Goal: Task Accomplishment & Management: Complete application form

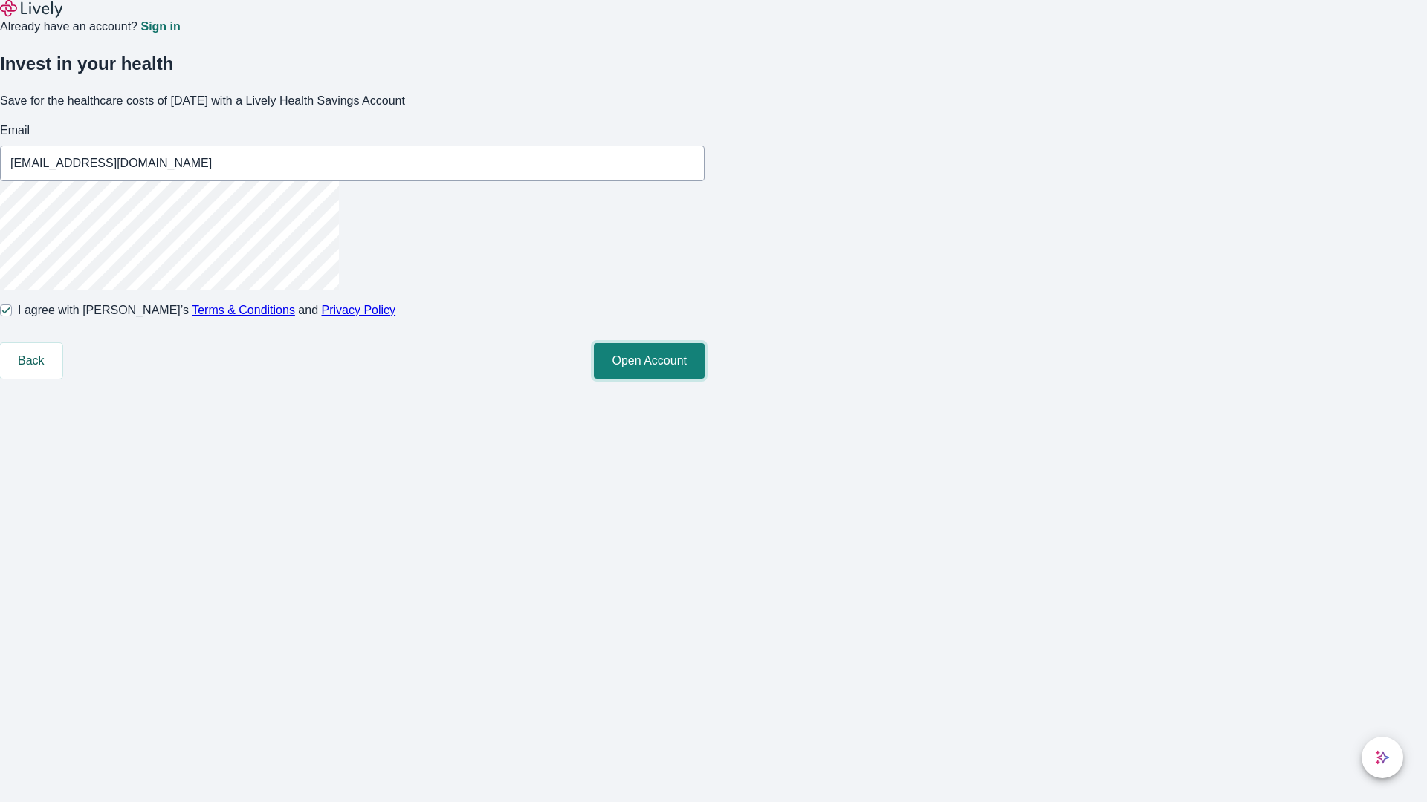
click at [704, 379] on button "Open Account" at bounding box center [649, 361] width 111 height 36
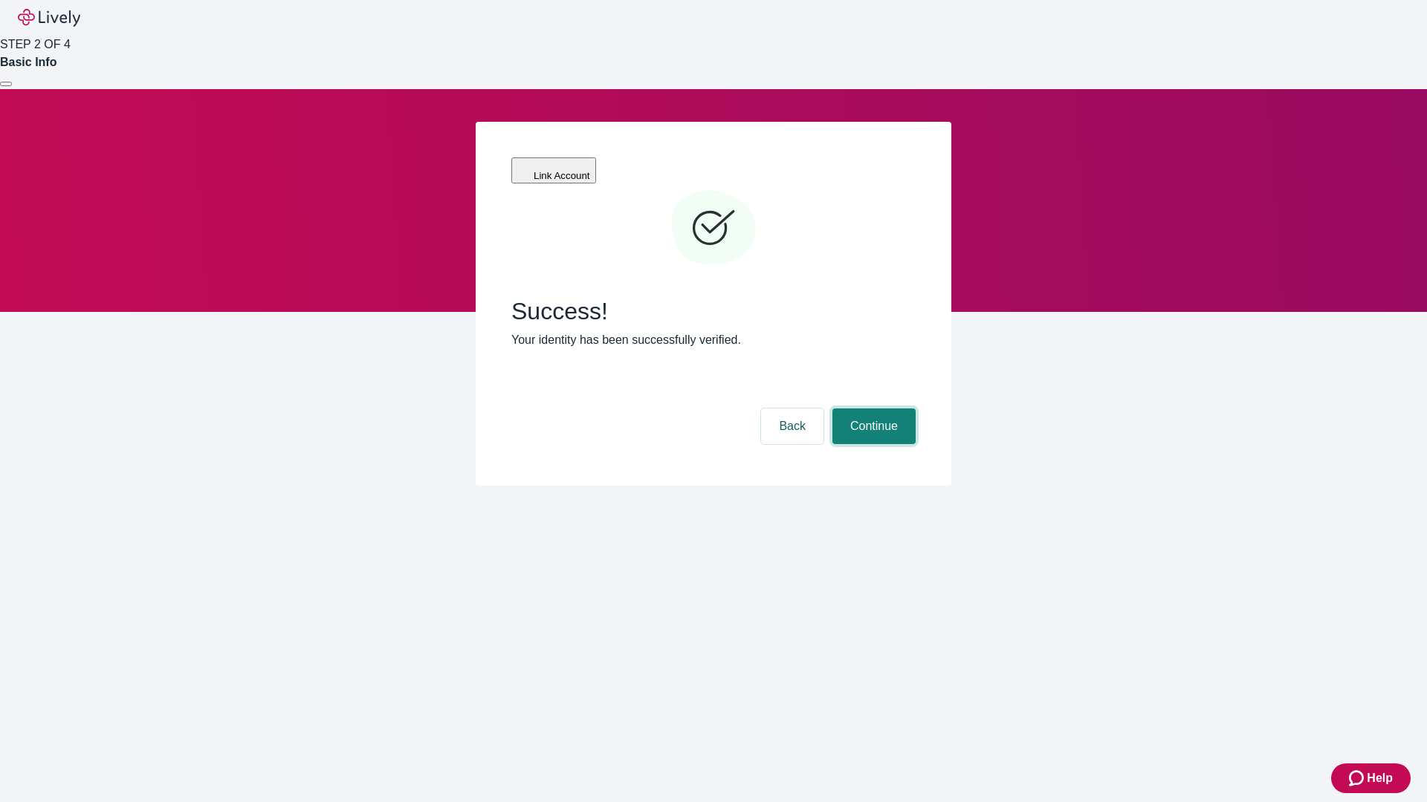
click at [872, 409] on button "Continue" at bounding box center [873, 427] width 83 height 36
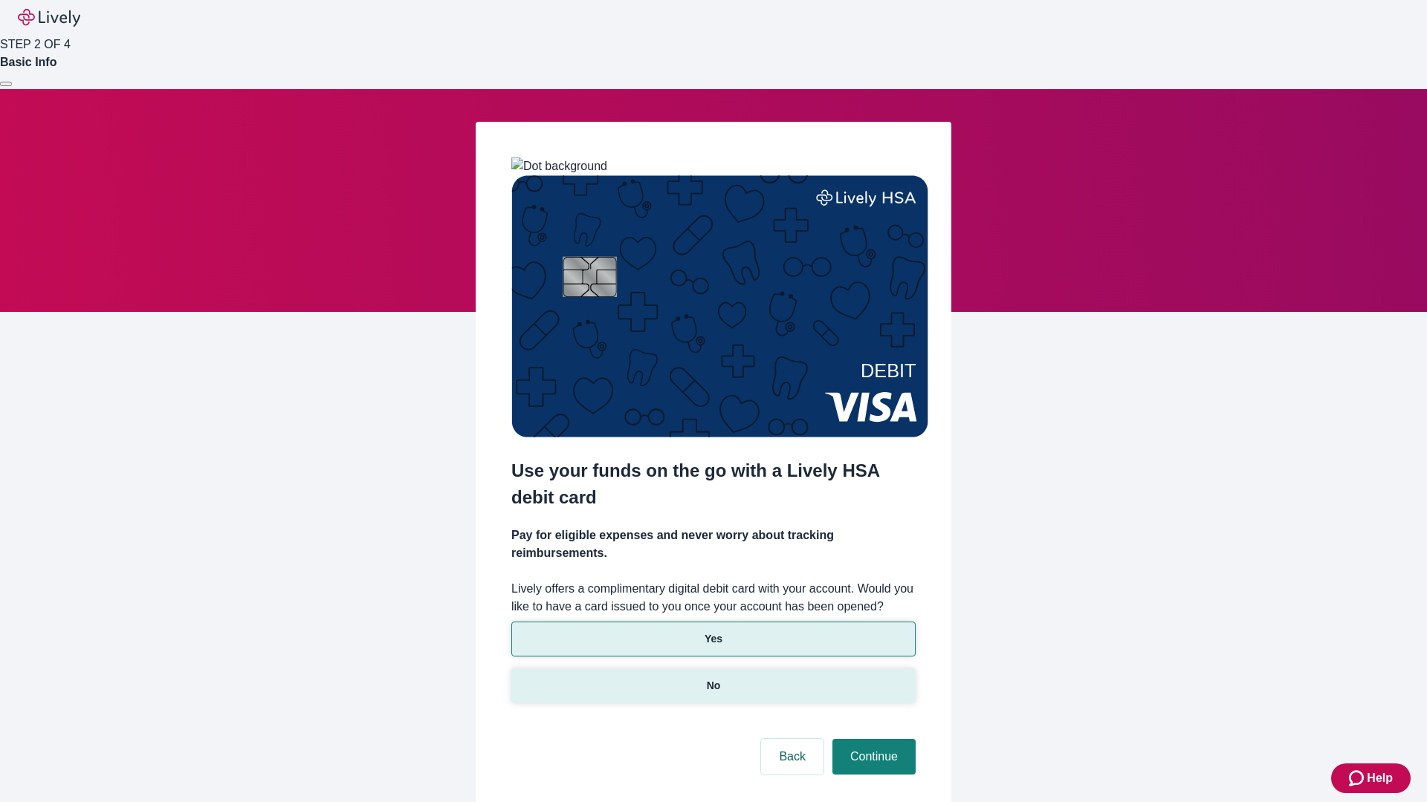
click at [713, 678] on p "No" at bounding box center [714, 686] width 14 height 16
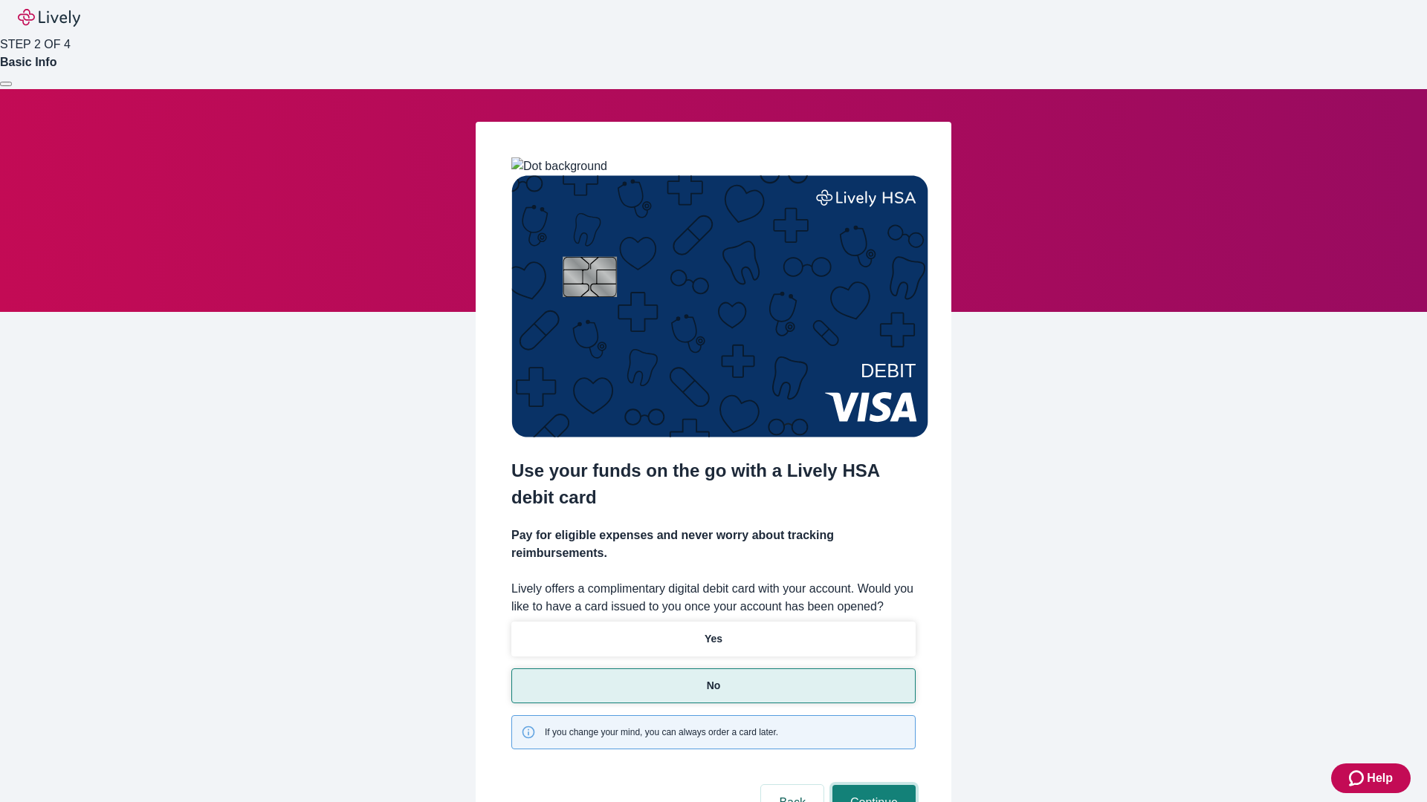
click at [872, 785] on button "Continue" at bounding box center [873, 803] width 83 height 36
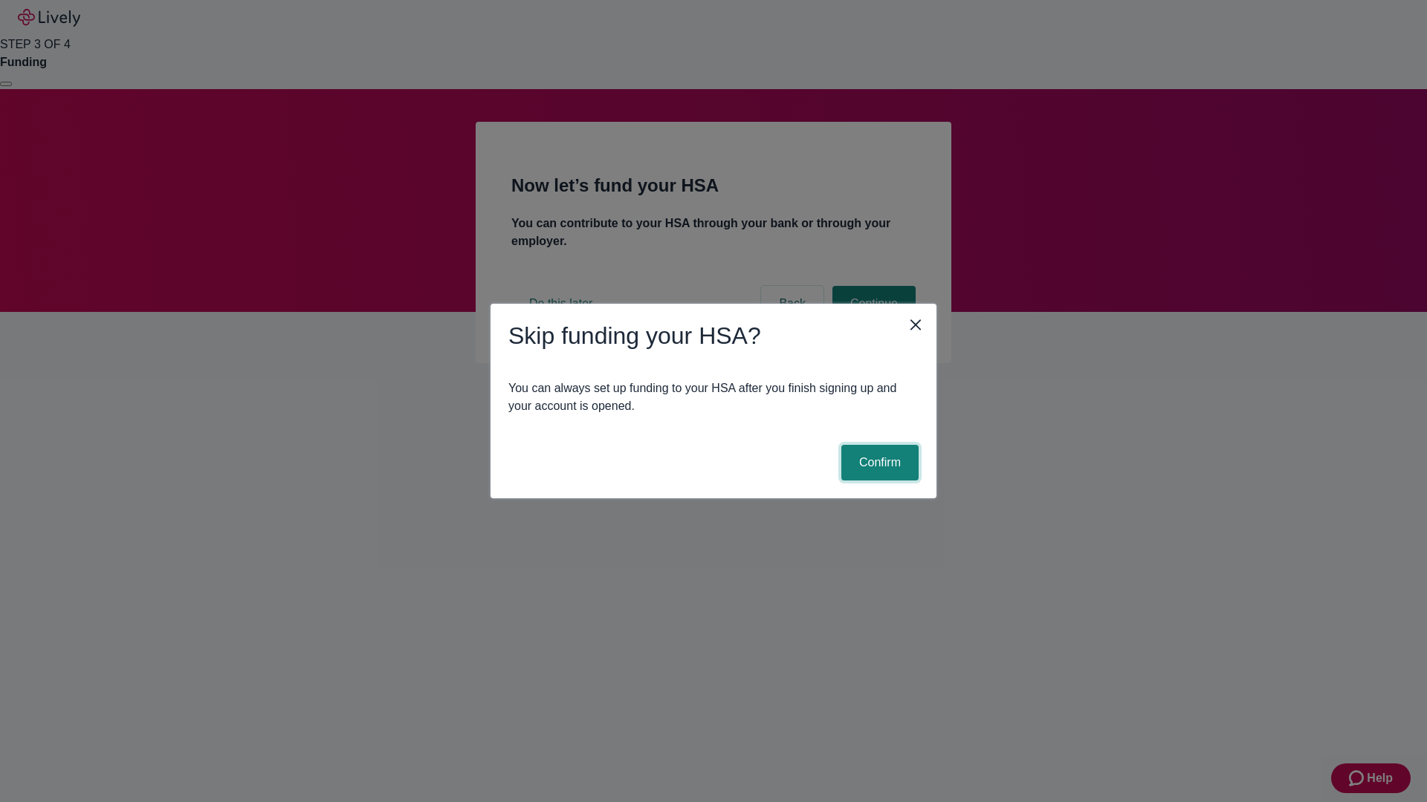
click at [878, 463] on button "Confirm" at bounding box center [879, 463] width 77 height 36
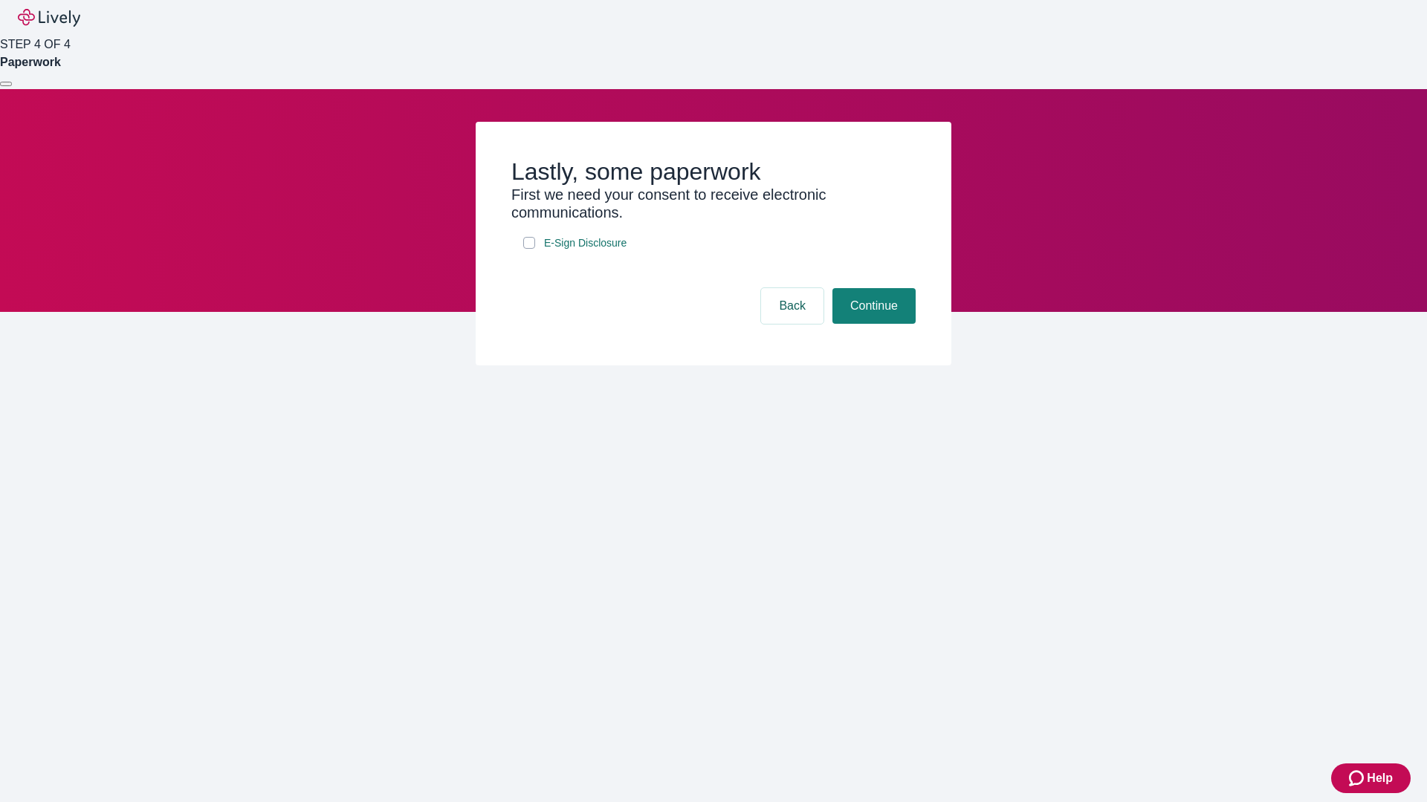
click at [529, 249] on input "E-Sign Disclosure" at bounding box center [529, 243] width 12 height 12
checkbox input "true"
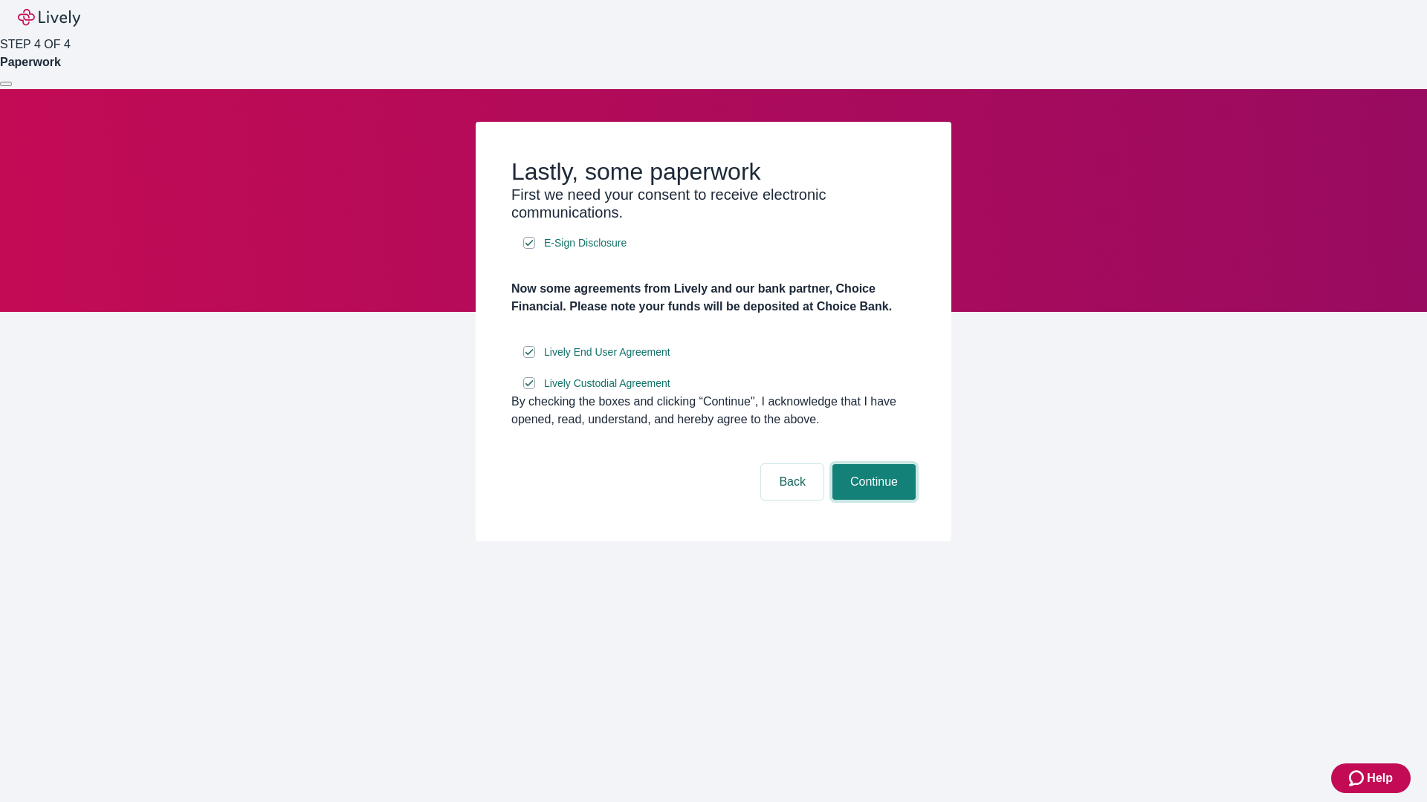
click at [872, 500] on button "Continue" at bounding box center [873, 482] width 83 height 36
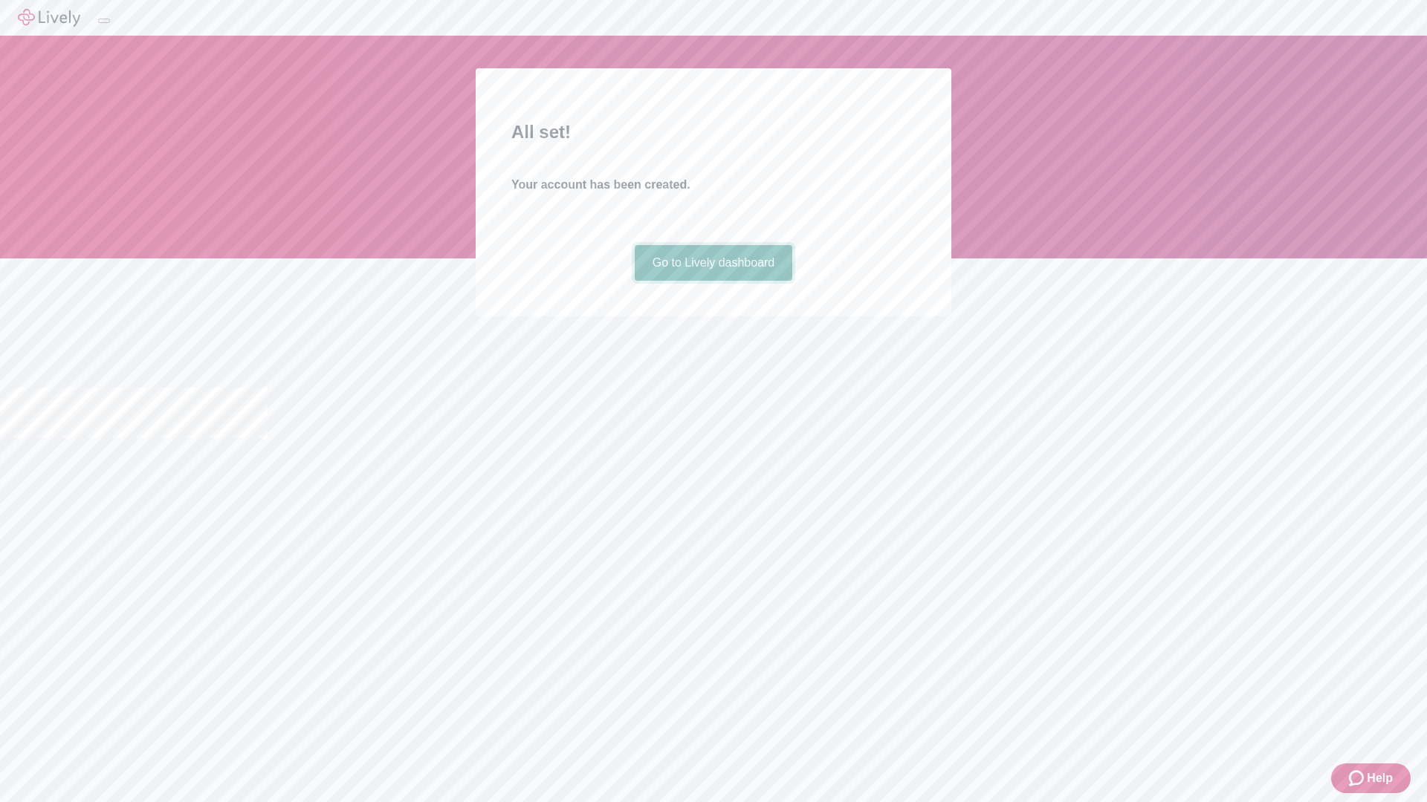
click at [713, 281] on link "Go to Lively dashboard" at bounding box center [714, 263] width 158 height 36
